Goal: Task Accomplishment & Management: Manage account settings

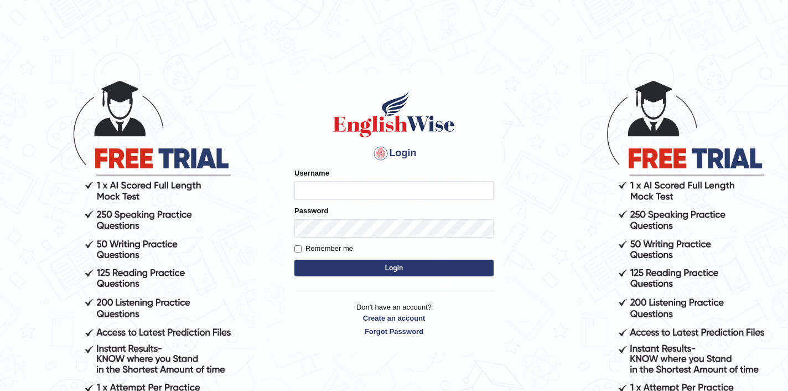
type input "0449099195"
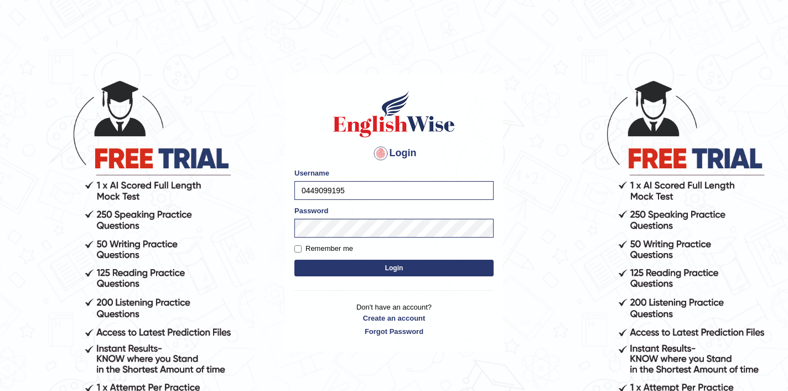
click at [354, 272] on button "Login" at bounding box center [394, 268] width 199 height 17
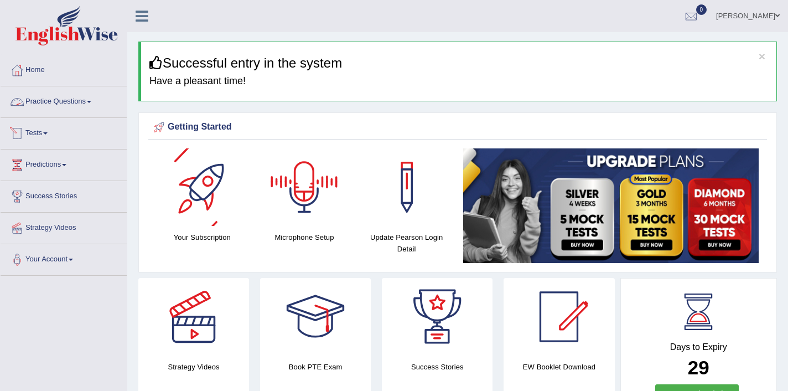
click at [64, 98] on link "Practice Questions" at bounding box center [64, 100] width 126 height 28
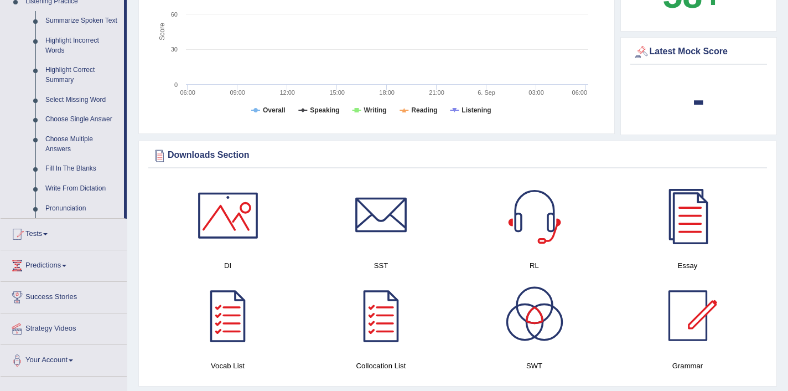
scroll to position [493, 0]
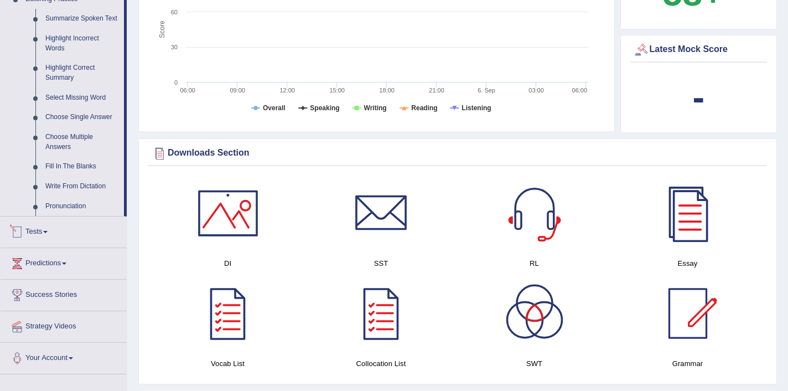
click at [45, 243] on link "Tests" at bounding box center [64, 230] width 126 height 28
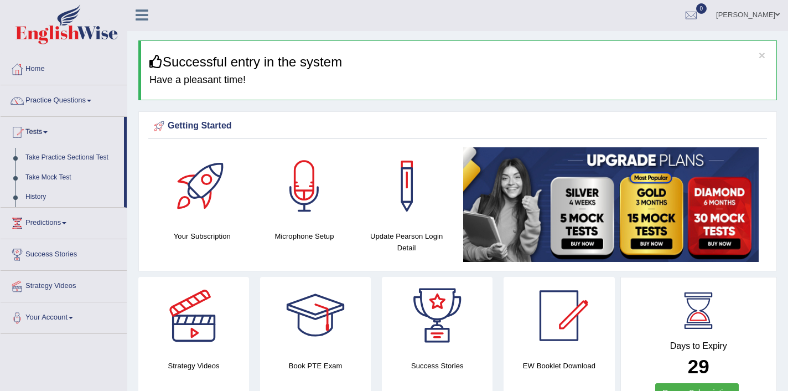
scroll to position [0, 0]
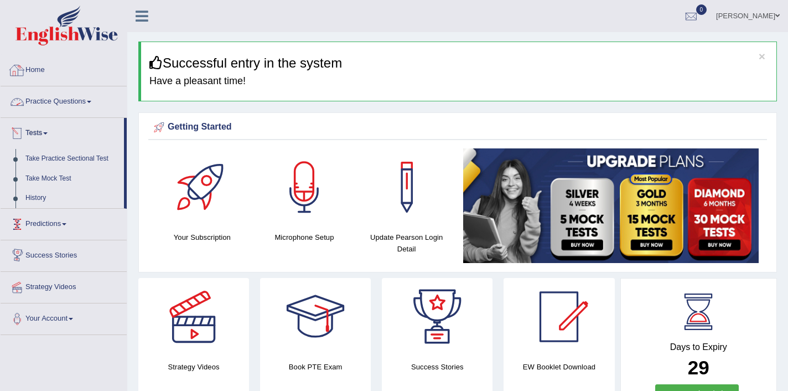
click at [49, 79] on link "Home" at bounding box center [64, 69] width 126 height 28
